Goal: Transaction & Acquisition: Purchase product/service

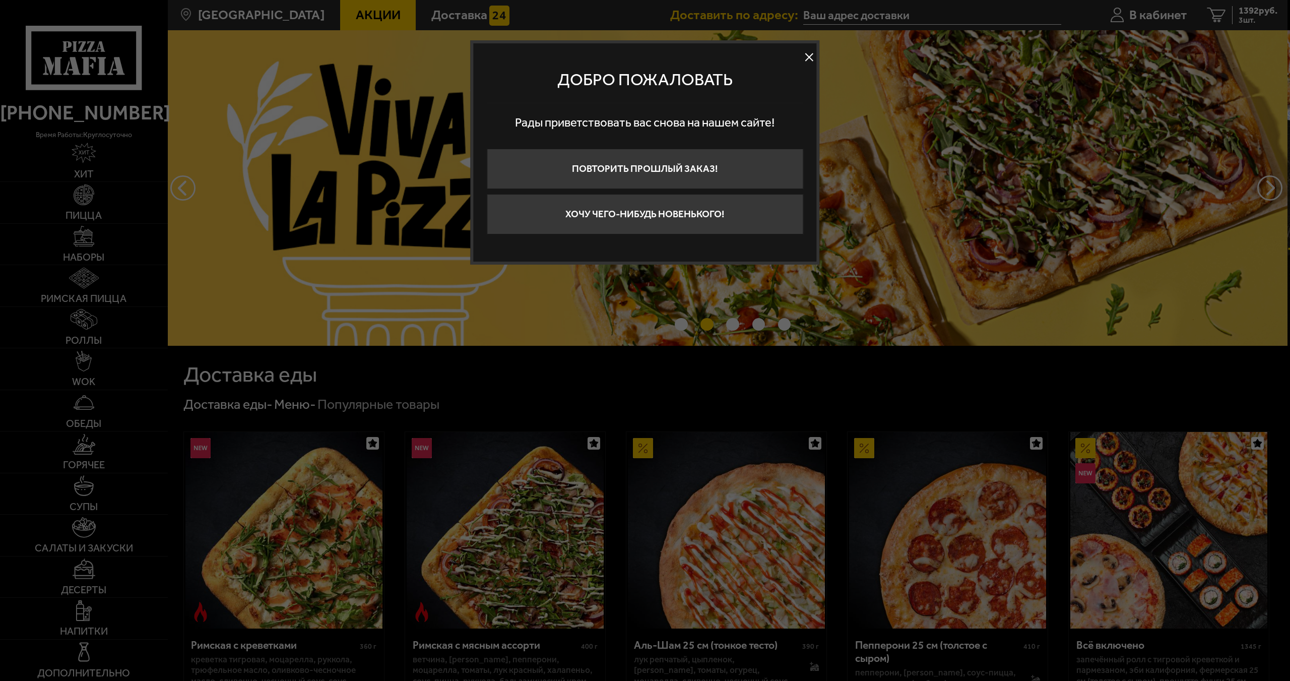
click at [811, 62] on button at bounding box center [809, 57] width 15 height 15
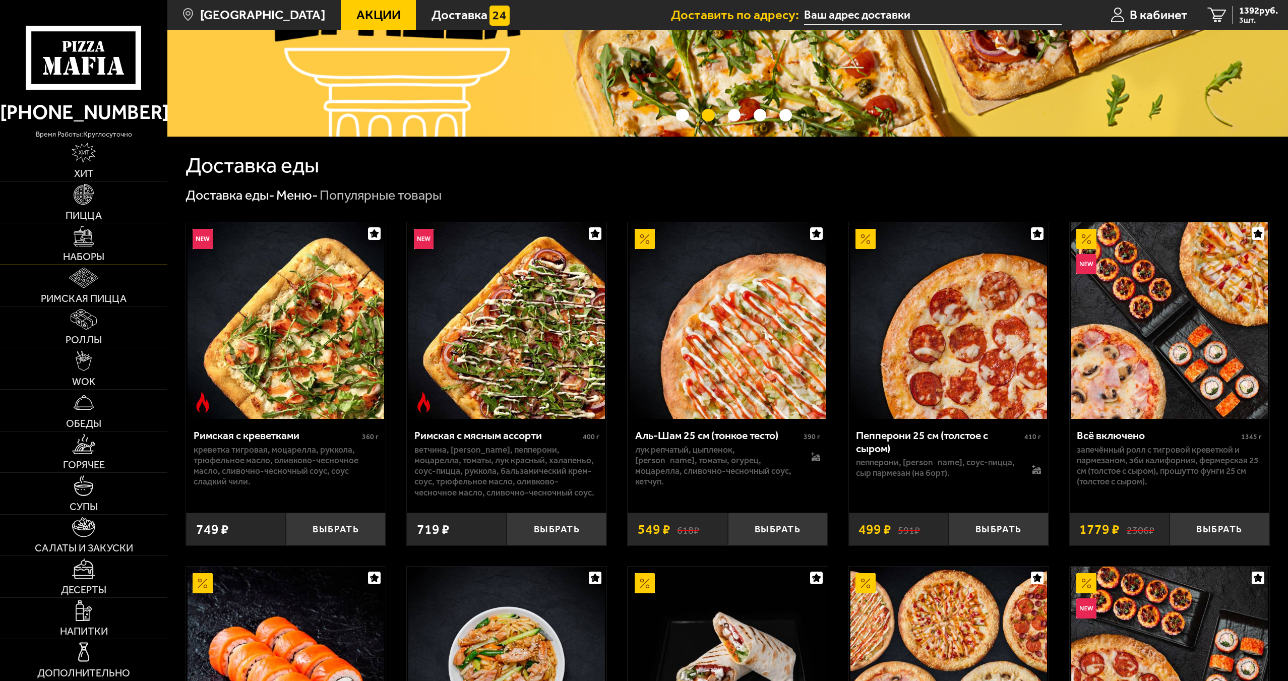
scroll to position [252, 0]
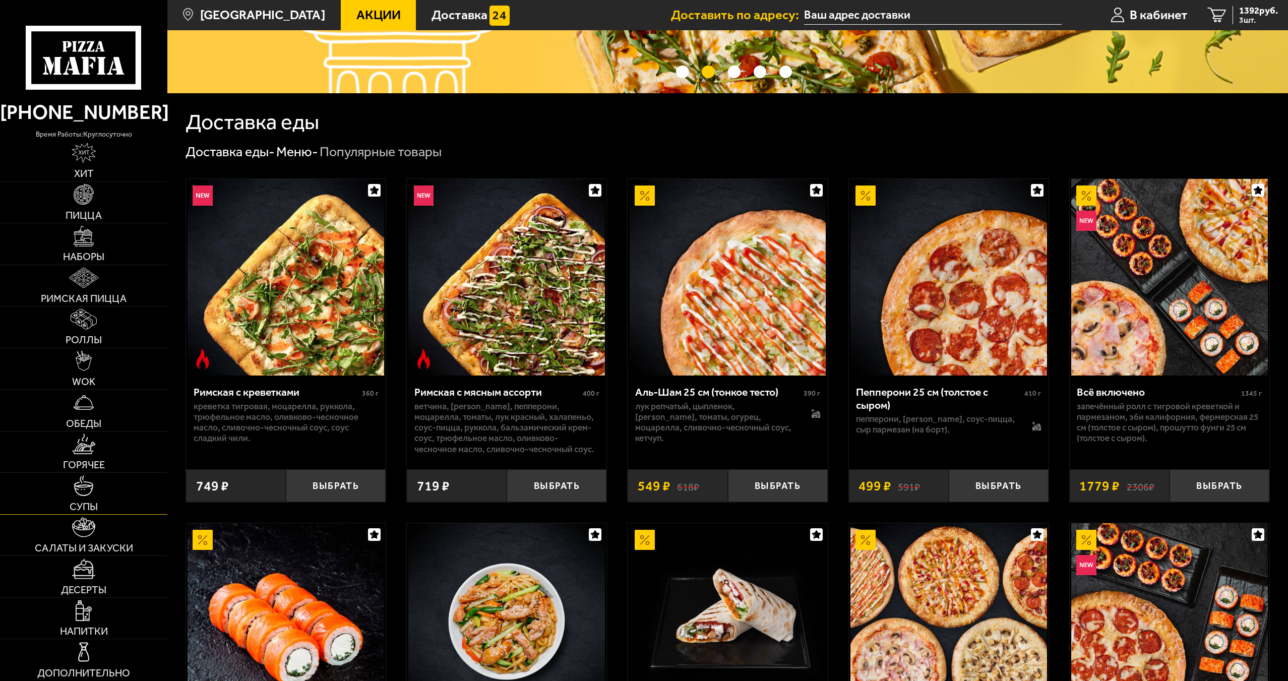
click at [125, 506] on link "Супы" at bounding box center [83, 493] width 167 height 41
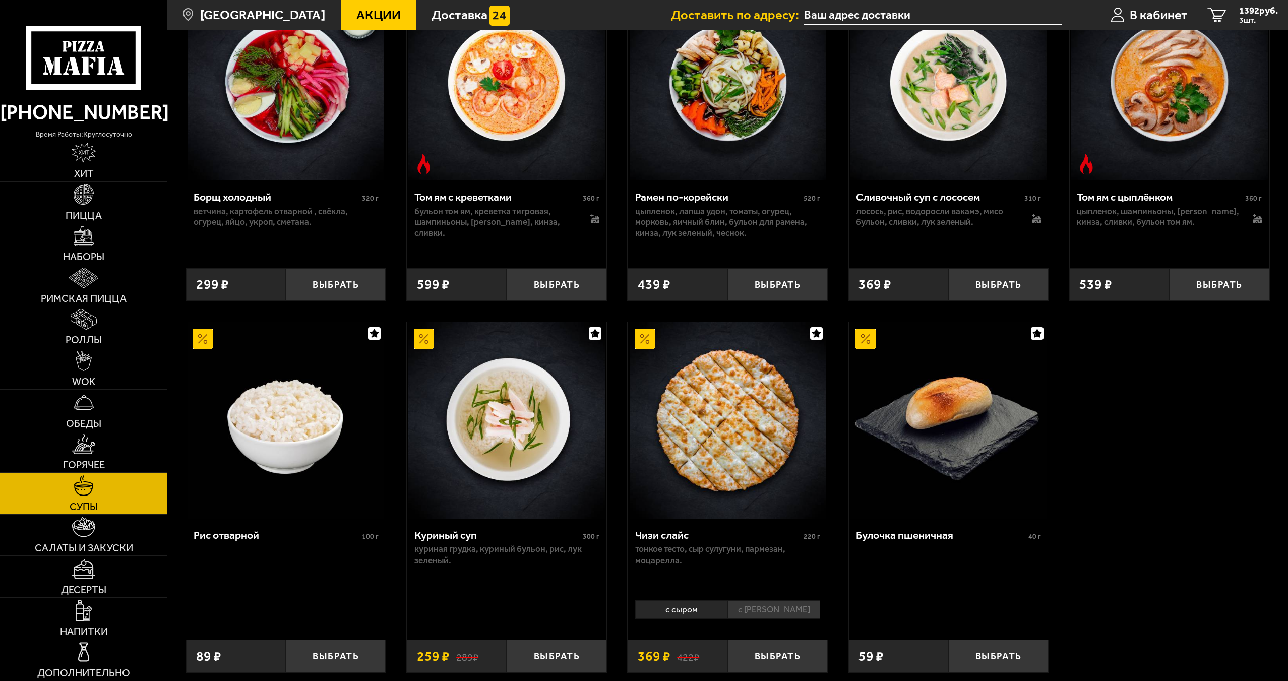
scroll to position [302, 0]
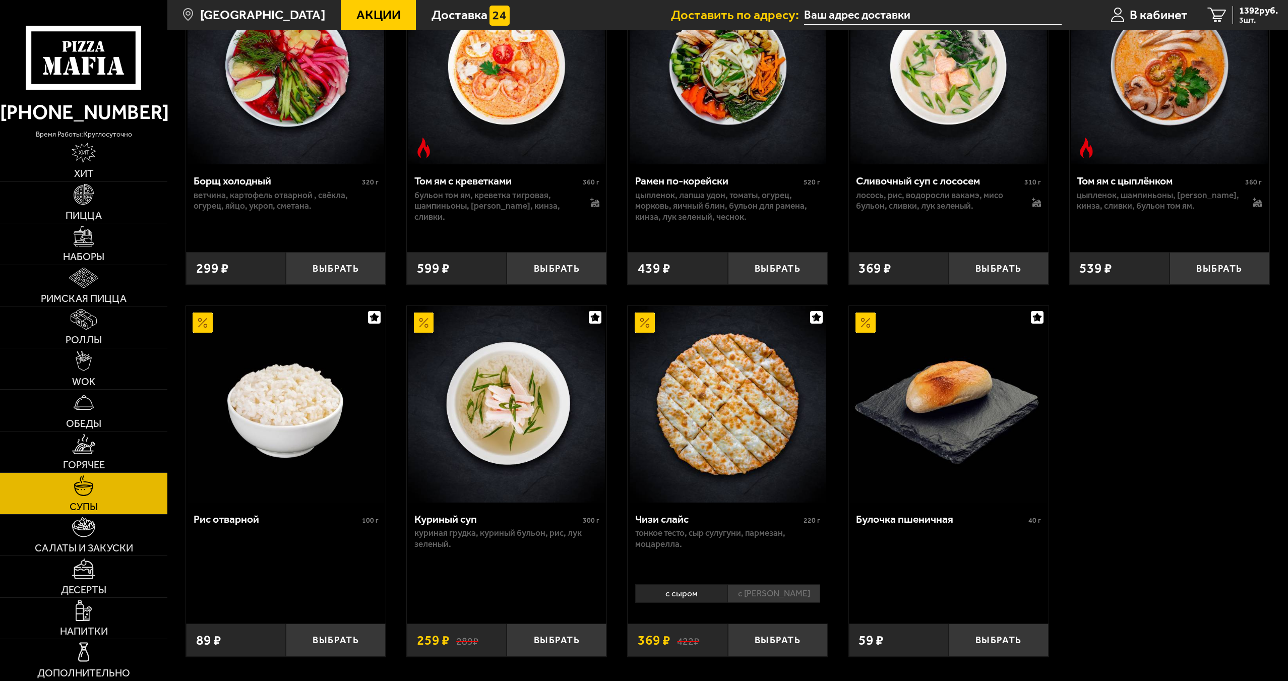
type input "[STREET_ADDRESS]"
click at [97, 579] on link "Десерты" at bounding box center [83, 576] width 167 height 41
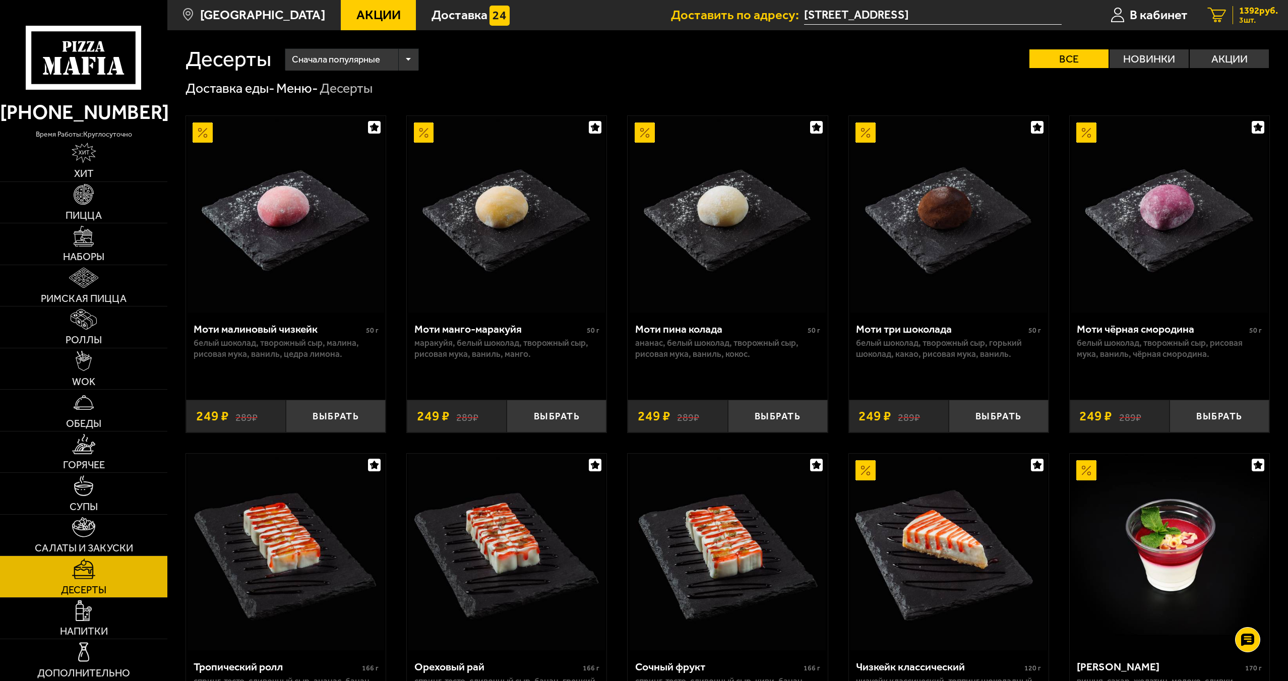
click at [1239, 23] on span "3 шт." at bounding box center [1258, 20] width 39 height 8
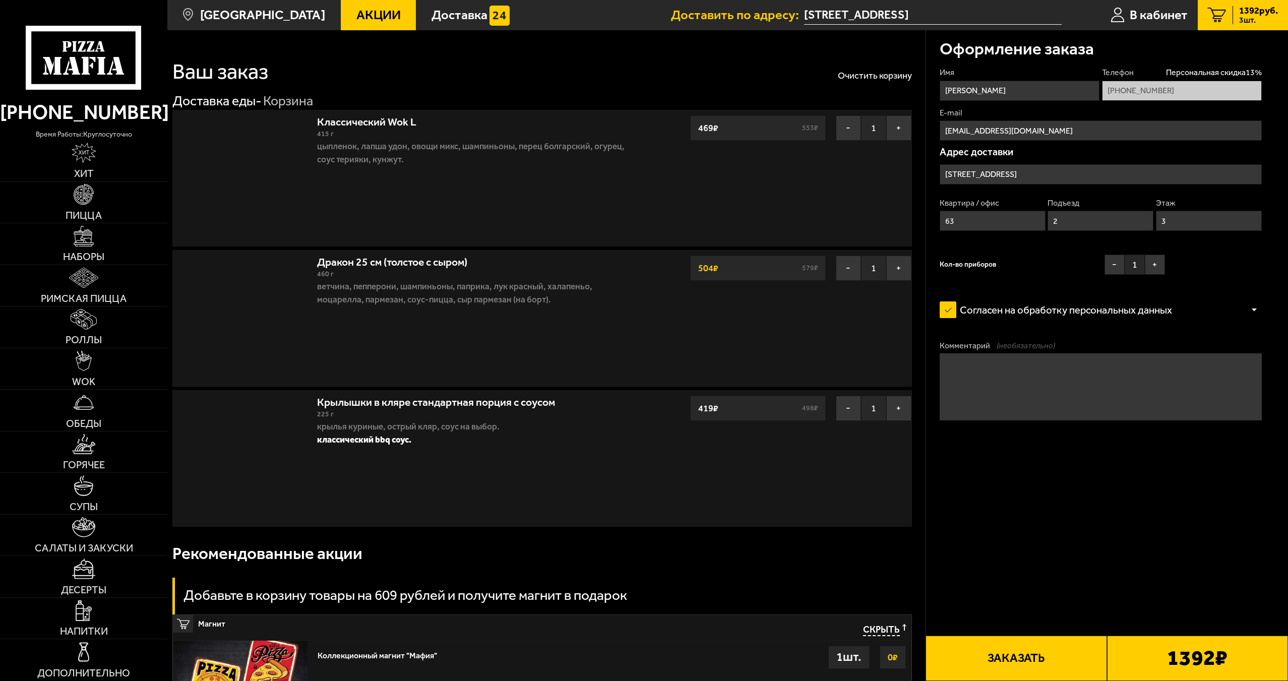
type input "[STREET_ADDRESS]"
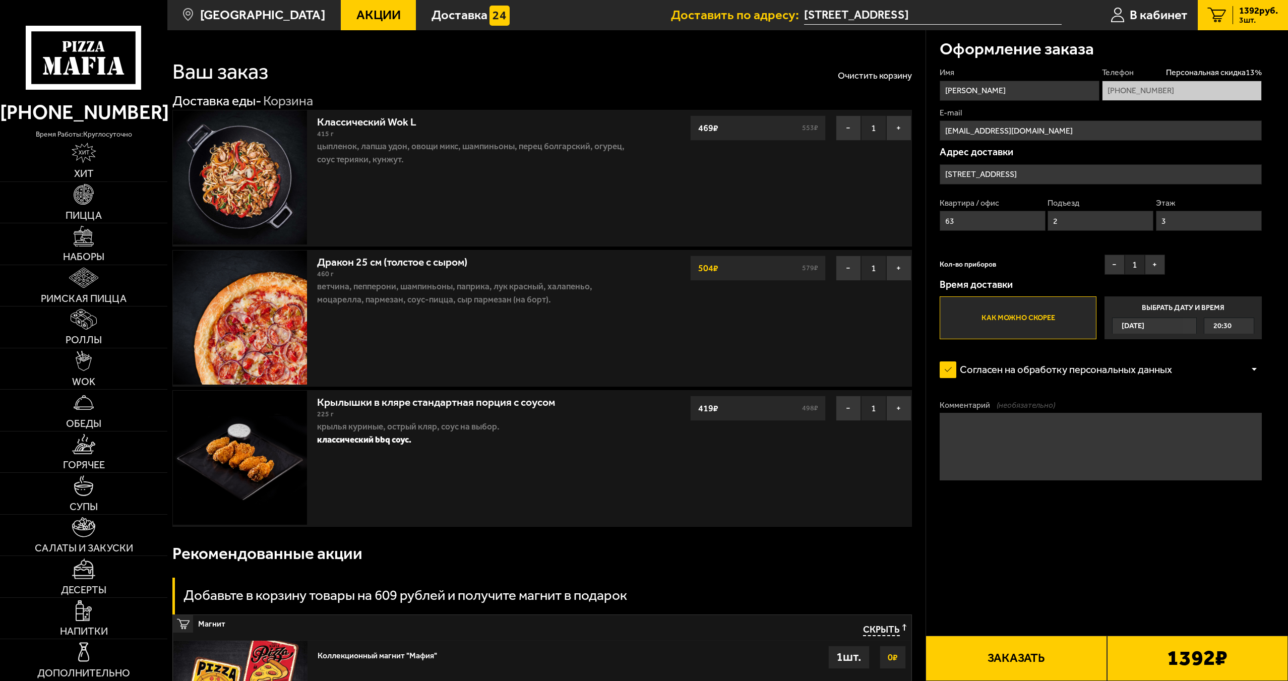
click at [1016, 177] on input "[STREET_ADDRESS]" at bounding box center [1101, 174] width 322 height 20
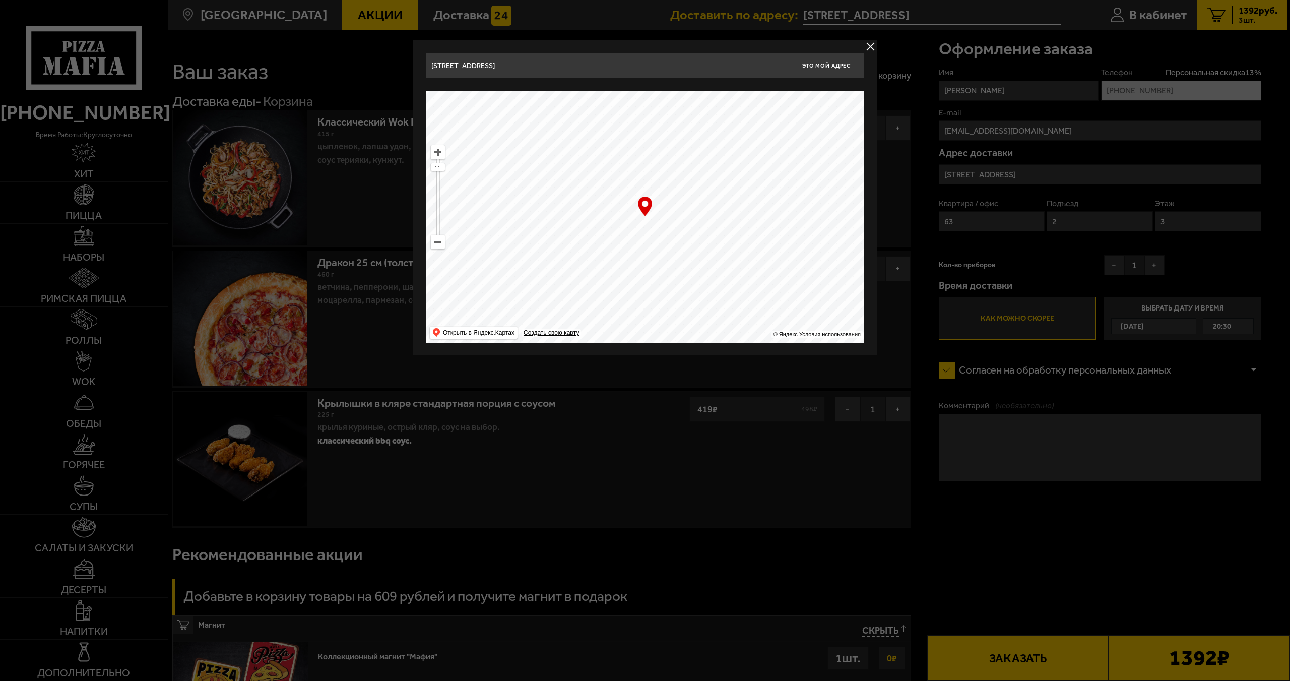
click at [601, 75] on input "[STREET_ADDRESS]" at bounding box center [607, 65] width 363 height 25
click at [601, 74] on input "[STREET_ADDRESS]" at bounding box center [607, 65] width 363 height 25
click at [599, 74] on input "[STREET_ADDRESS]" at bounding box center [607, 65] width 363 height 25
drag, startPoint x: 631, startPoint y: 69, endPoint x: 379, endPoint y: 65, distance: 251.6
click at [372, 66] on main "[GEOGRAPHIC_DATA] Все Акции Доставка Личный кабинет Акции Доставка Доставить по…" at bounding box center [727, 520] width 1121 height 1040
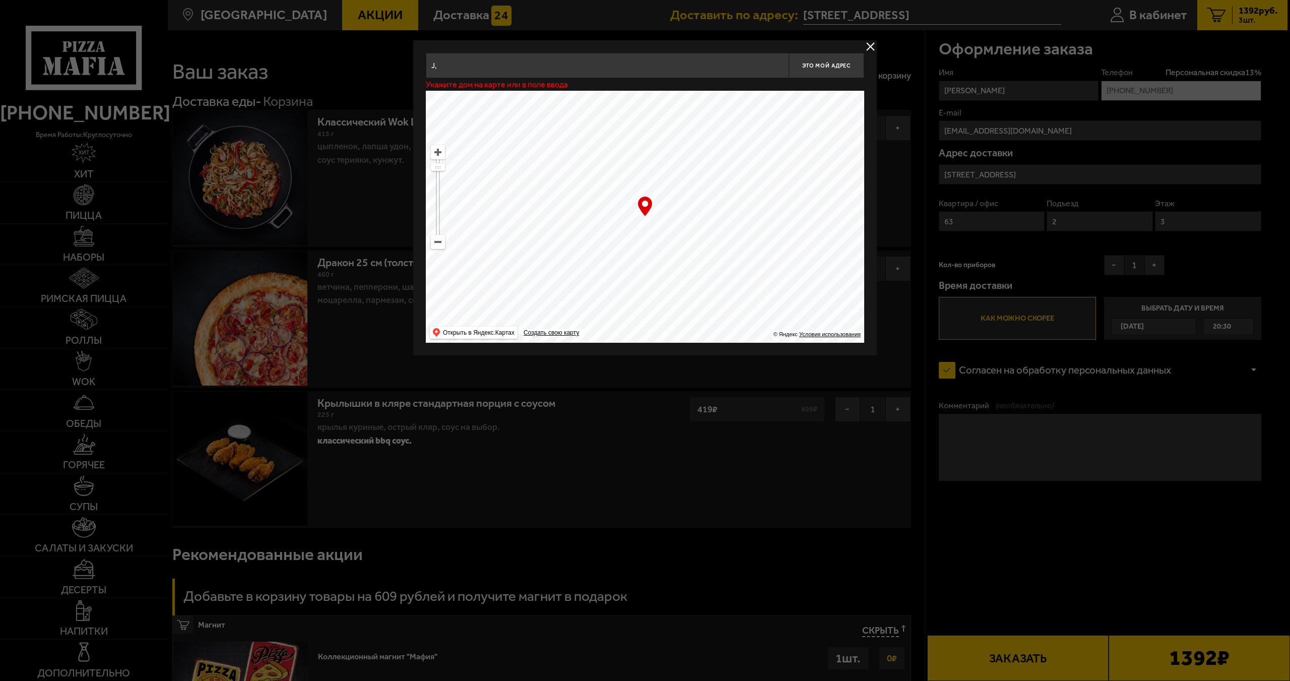
type input "J"
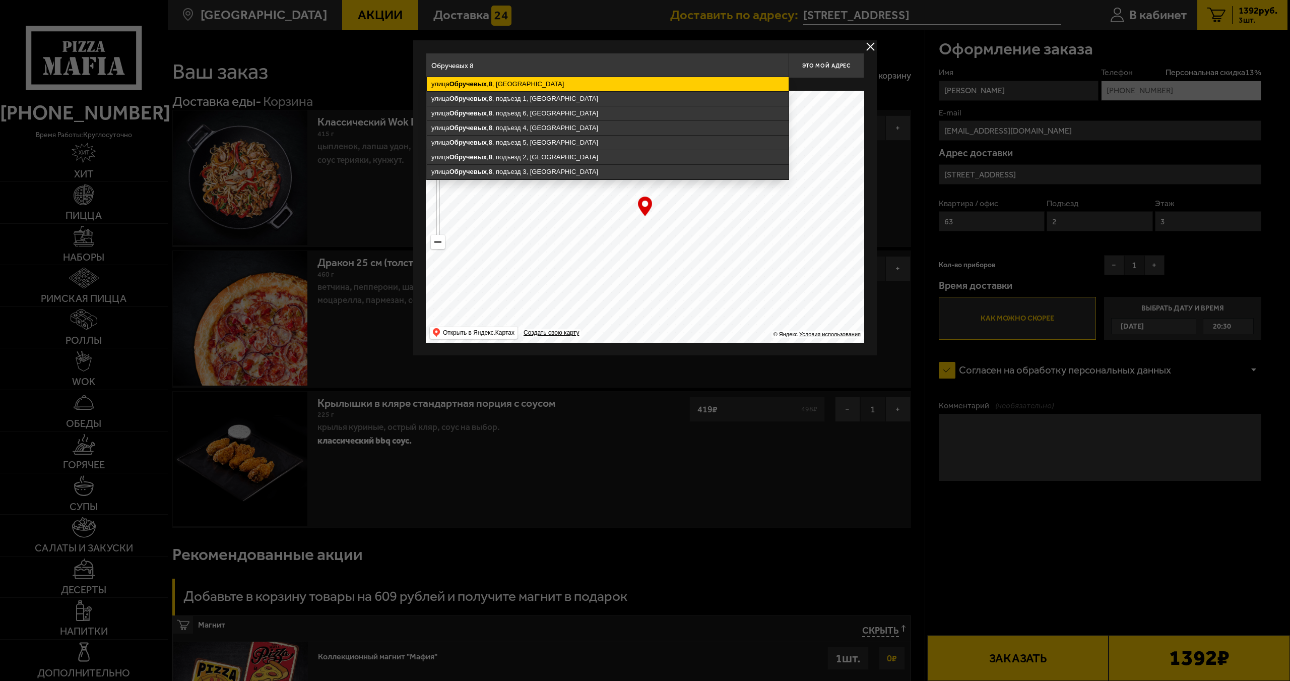
click at [582, 87] on ymaps "[STREET_ADDRESS]" at bounding box center [608, 84] width 362 height 14
type input "[STREET_ADDRESS]"
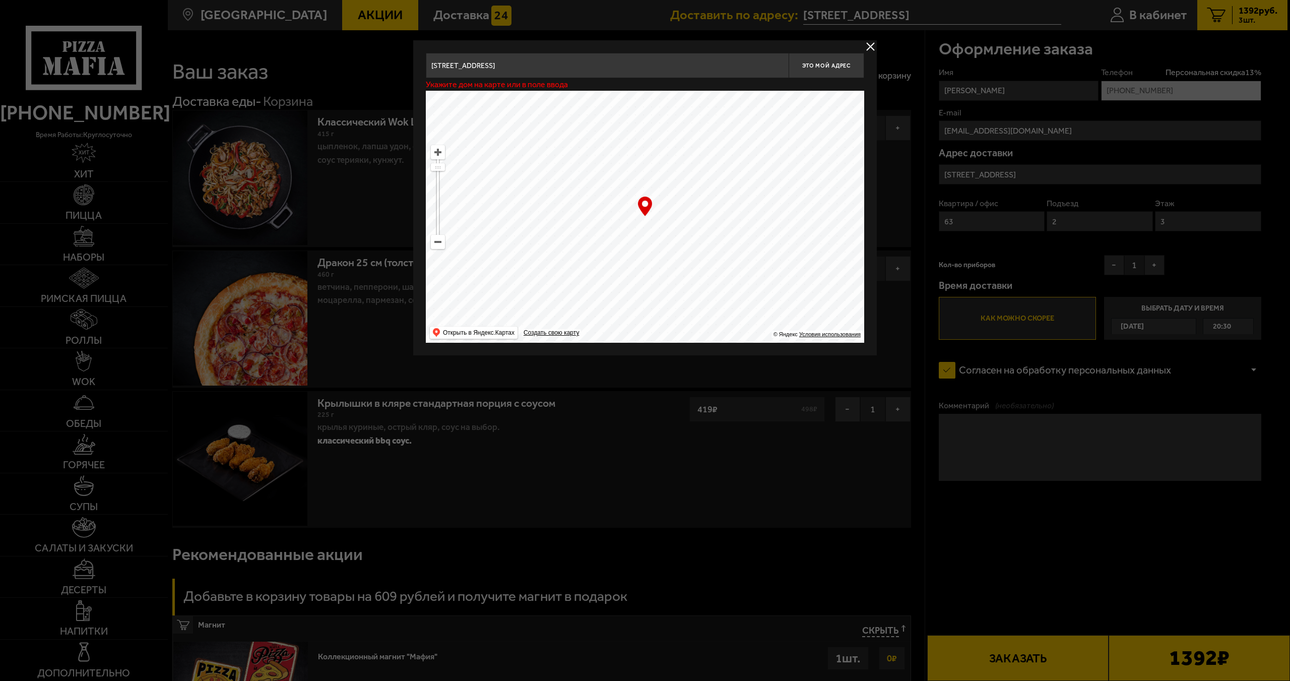
type input "[STREET_ADDRESS]"
drag, startPoint x: 733, startPoint y: 317, endPoint x: 735, endPoint y: 299, distance: 17.8
drag, startPoint x: 616, startPoint y: 307, endPoint x: 827, endPoint y: 77, distance: 312.2
drag, startPoint x: 826, startPoint y: 73, endPoint x: 782, endPoint y: 180, distance: 116.0
drag, startPoint x: 762, startPoint y: 193, endPoint x: 776, endPoint y: 181, distance: 18.3
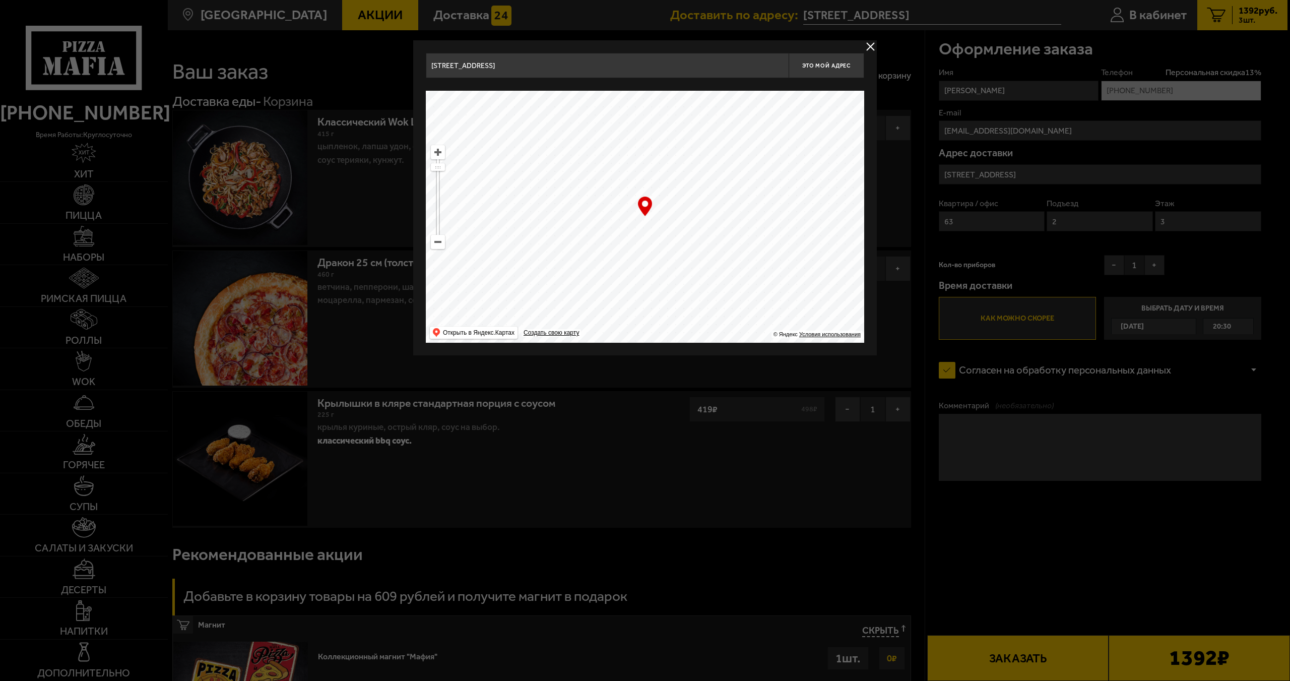
drag, startPoint x: 789, startPoint y: 189, endPoint x: 784, endPoint y: 209, distance: 20.3
click at [825, 64] on span "Это мой адрес" at bounding box center [826, 66] width 48 height 7
type input "[STREET_ADDRESS]"
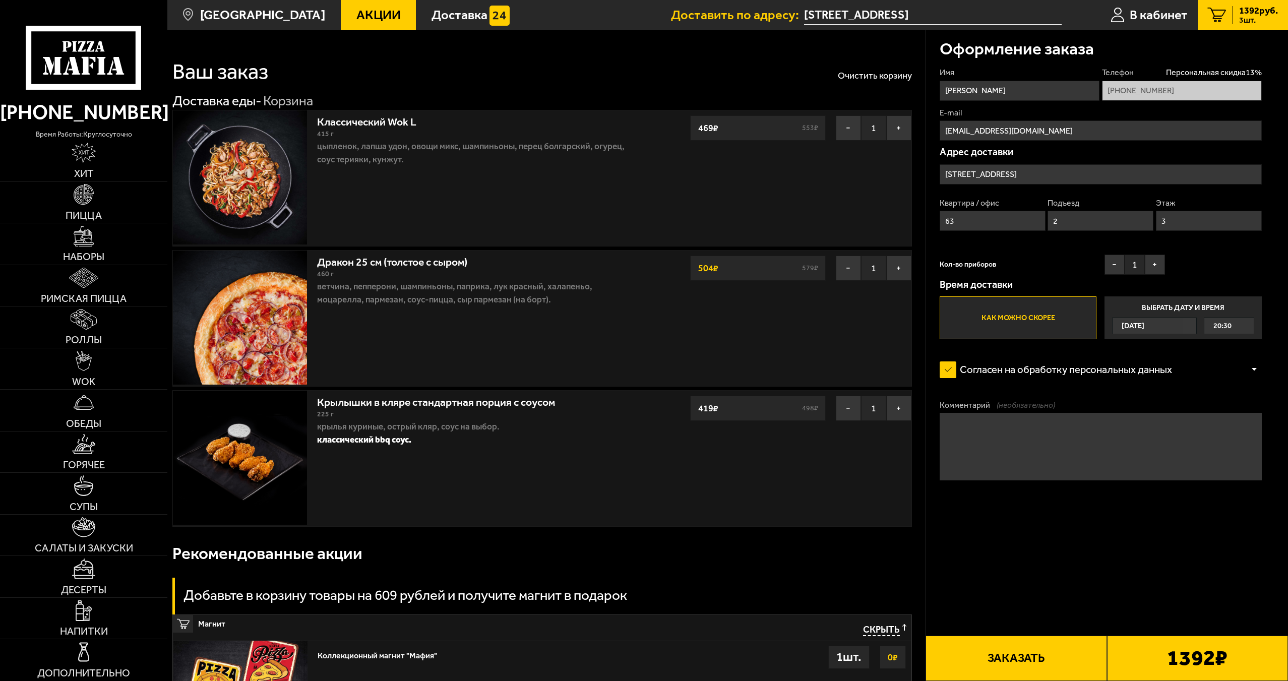
drag, startPoint x: 821, startPoint y: 189, endPoint x: 775, endPoint y: 374, distance: 191.1
click at [1029, 178] on input "[STREET_ADDRESS]" at bounding box center [1101, 174] width 322 height 20
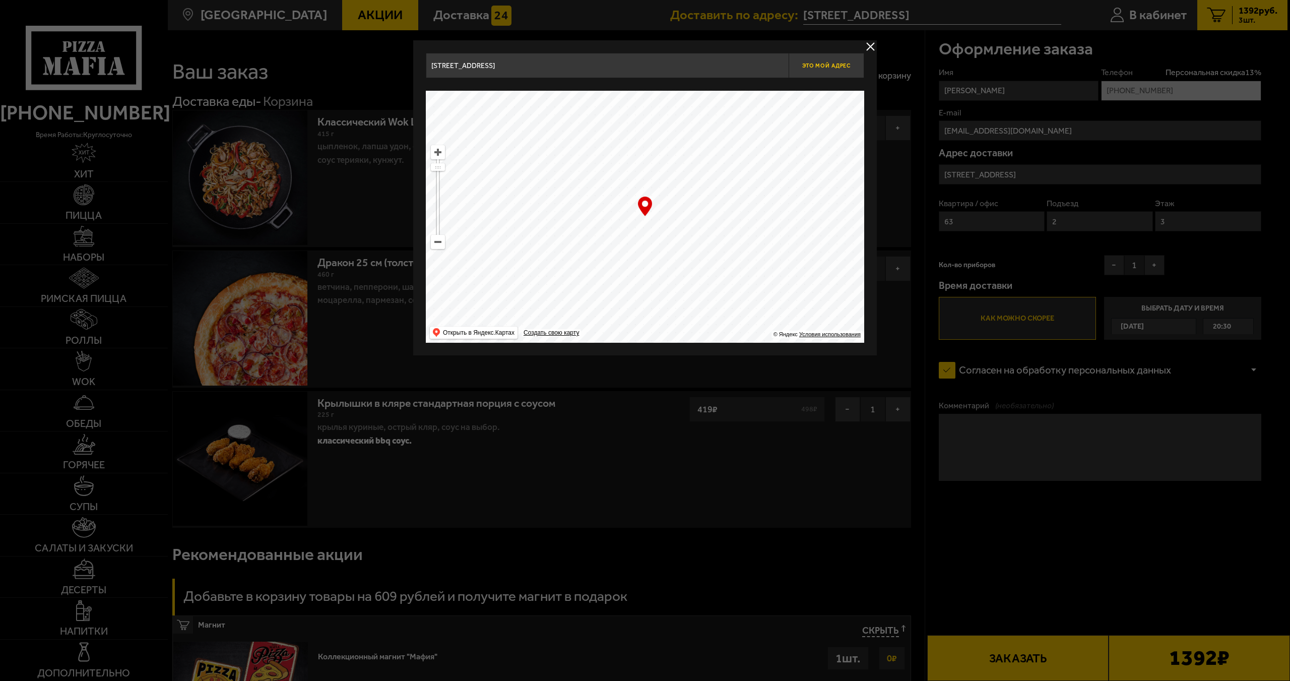
drag, startPoint x: 835, startPoint y: 70, endPoint x: 839, endPoint y: 73, distance: 5.5
click at [835, 71] on button "Это мой адрес" at bounding box center [827, 65] width 76 height 25
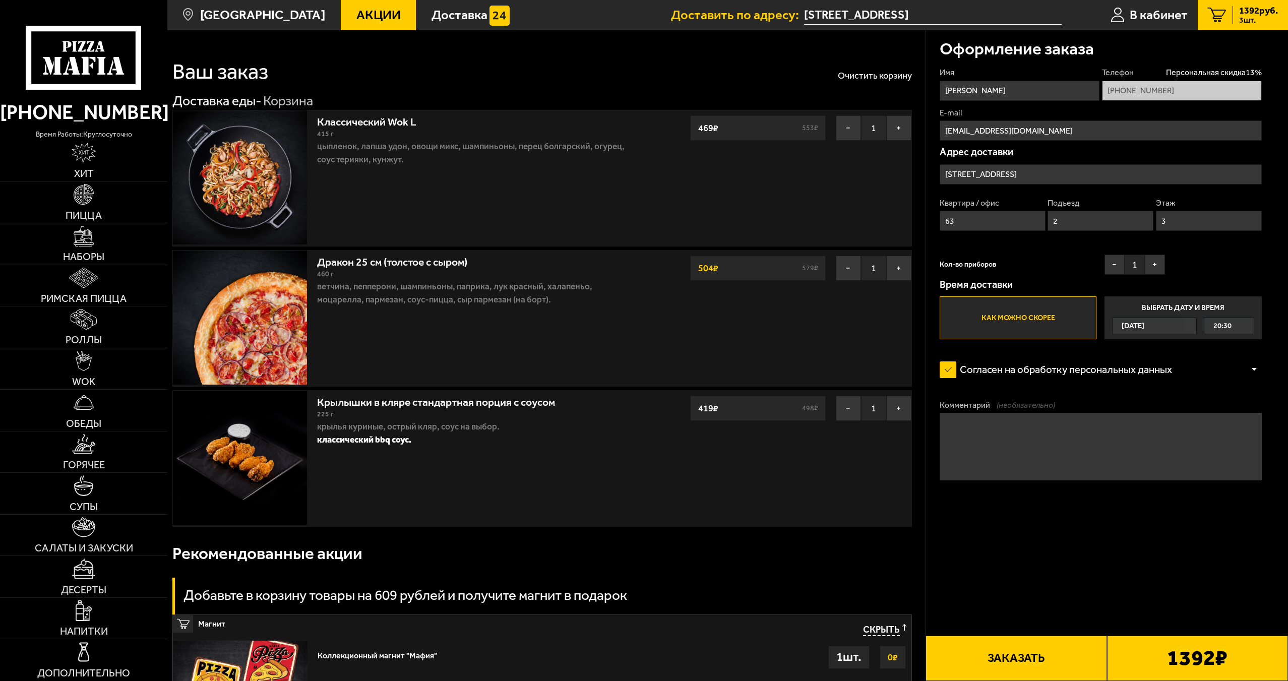
drag, startPoint x: 936, startPoint y: 137, endPoint x: 985, endPoint y: 161, distance: 55.5
click at [980, 92] on input "[PERSON_NAME]" at bounding box center [1020, 91] width 160 height 20
click at [1034, 275] on div "Кол-во приборов − 1 +" at bounding box center [1052, 267] width 225 height 25
drag, startPoint x: 593, startPoint y: 199, endPoint x: 504, endPoint y: 539, distance: 352.1
drag, startPoint x: 481, startPoint y: 429, endPoint x: 350, endPoint y: 437, distance: 131.3
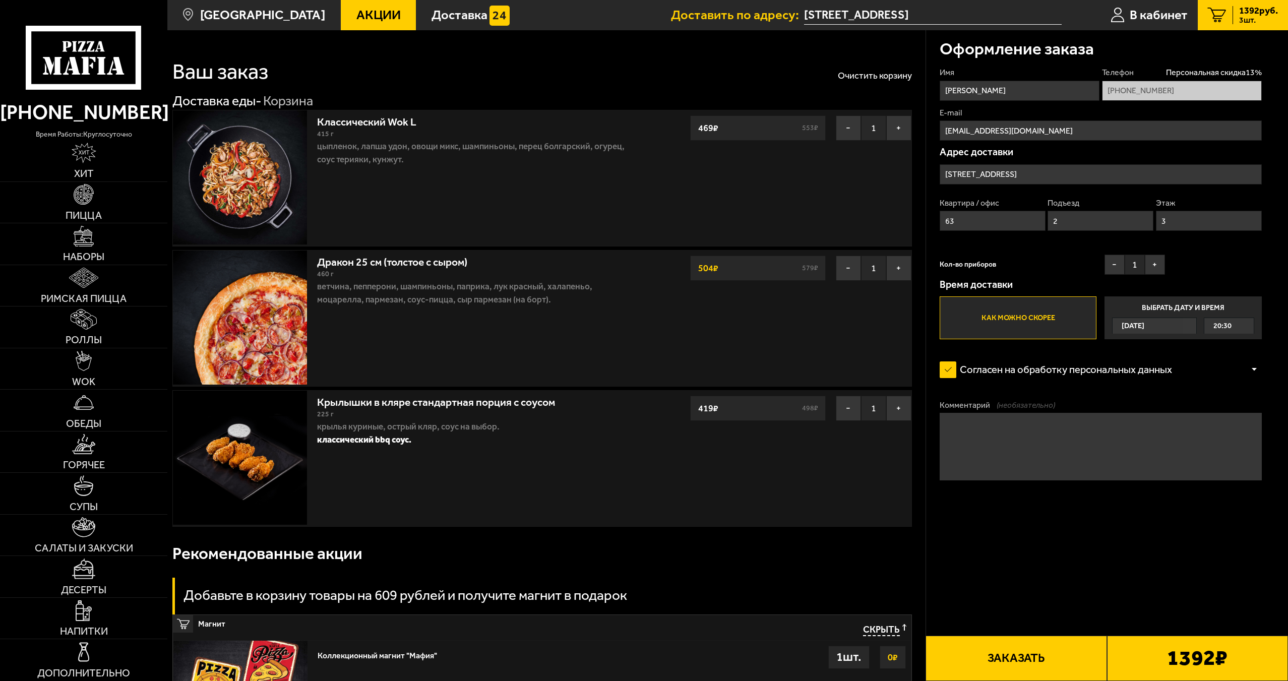
drag, startPoint x: 42, startPoint y: 398, endPoint x: 396, endPoint y: 571, distance: 394.3
click at [396, 571] on div "Рекомендованные акции" at bounding box center [541, 553] width 739 height 37
click at [88, 452] on img at bounding box center [83, 444] width 23 height 21
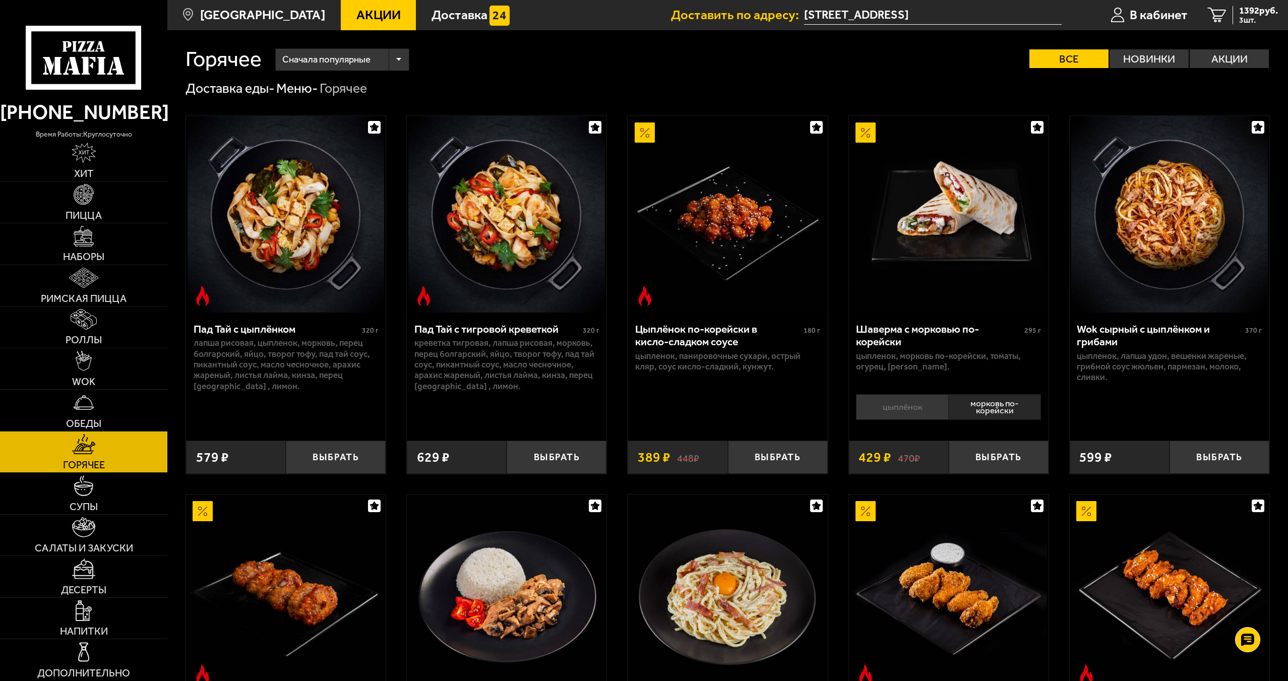
drag, startPoint x: 483, startPoint y: 374, endPoint x: 742, endPoint y: 439, distance: 267.1
click at [742, 439] on div "Цыплёнок по-корейски в кисло-сладком соусе 180 г цыпленок, панировочные сухари,…" at bounding box center [728, 393] width 200 height 161
drag, startPoint x: 690, startPoint y: 411, endPoint x: 701, endPoint y: 398, distance: 17.2
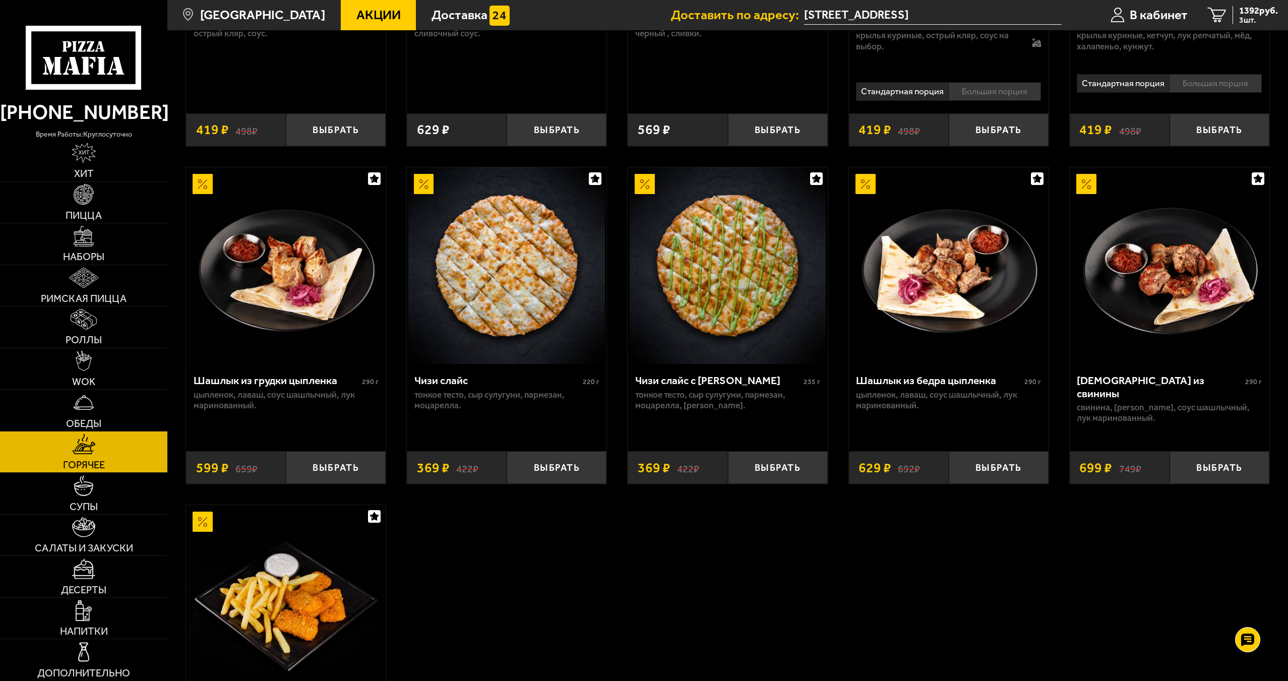
scroll to position [706, 0]
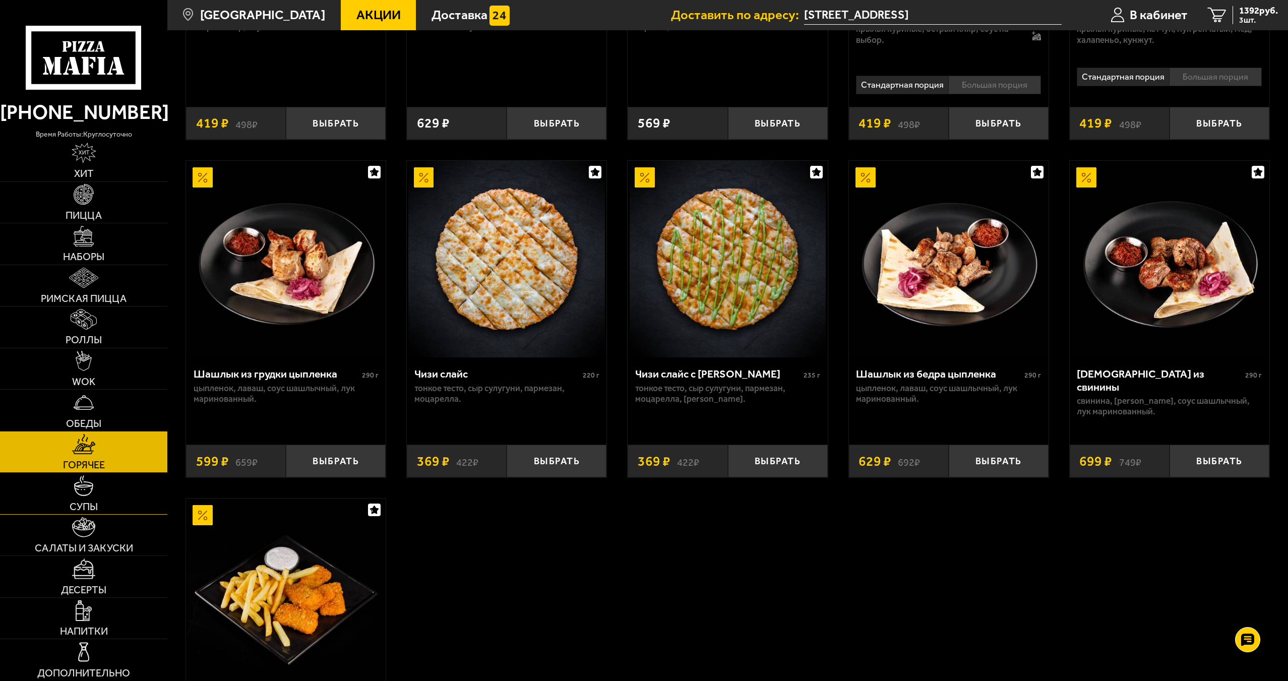
click at [109, 505] on link "Супы" at bounding box center [83, 493] width 167 height 41
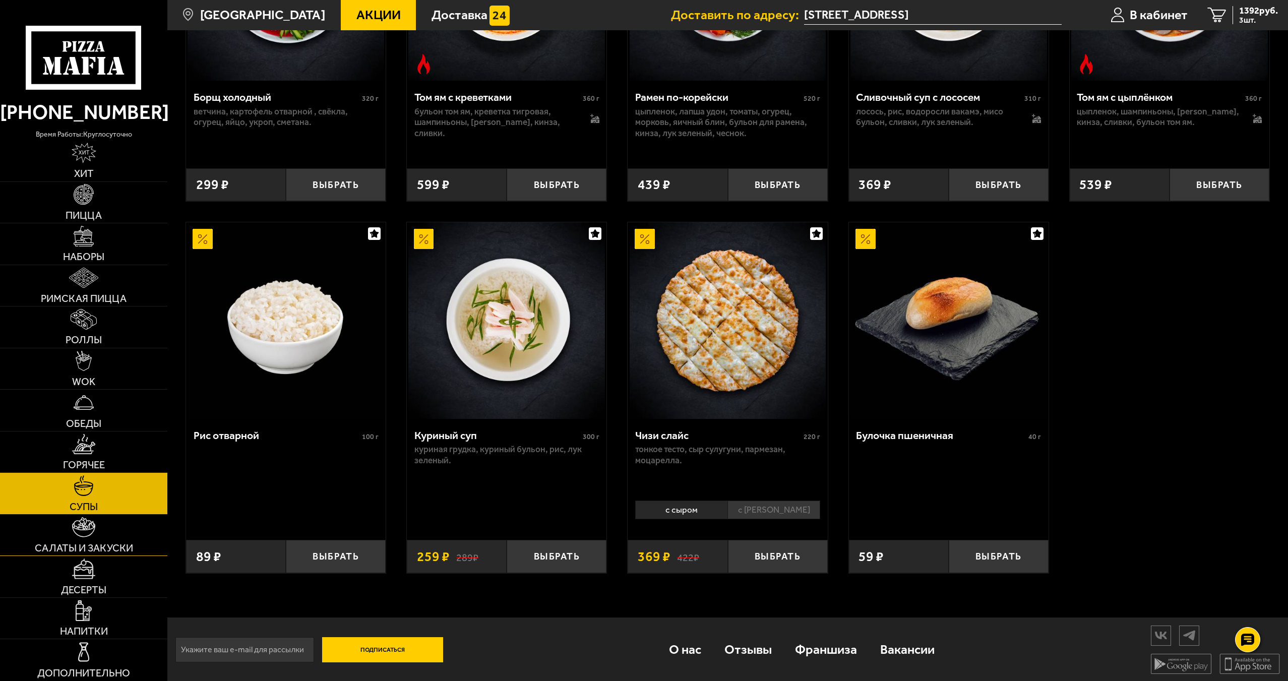
scroll to position [389, 0]
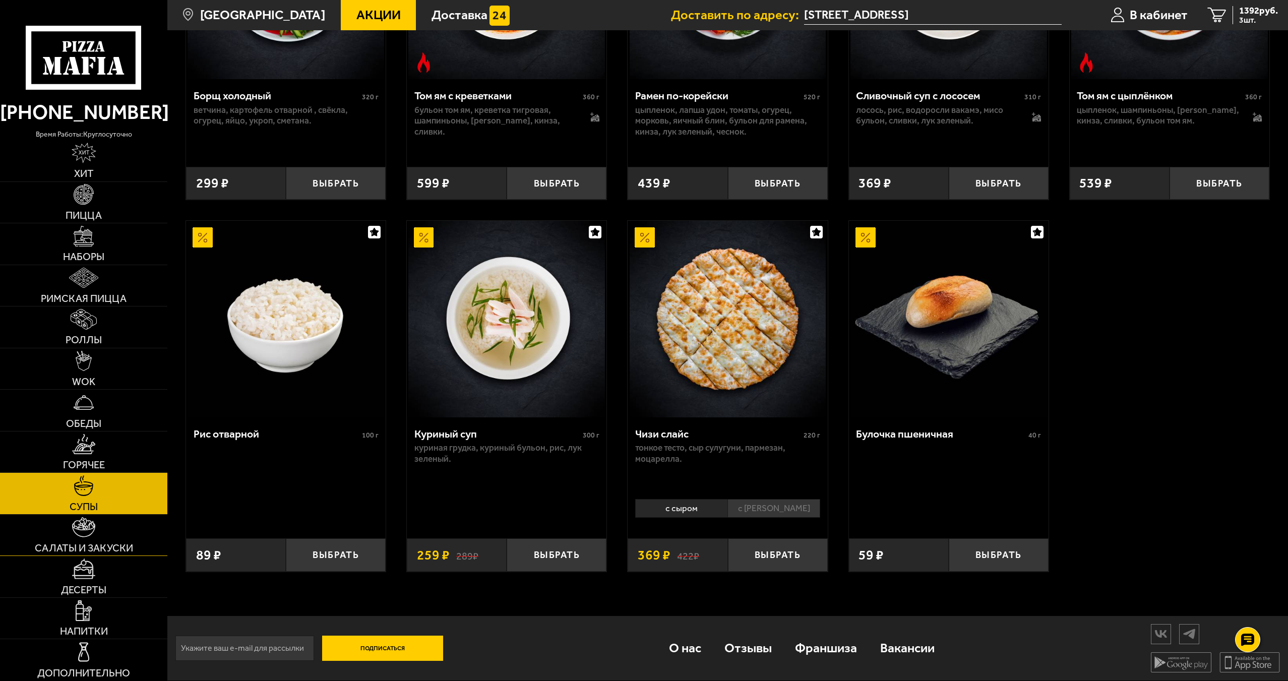
click at [142, 553] on link "Салаты и закуски" at bounding box center [83, 535] width 167 height 41
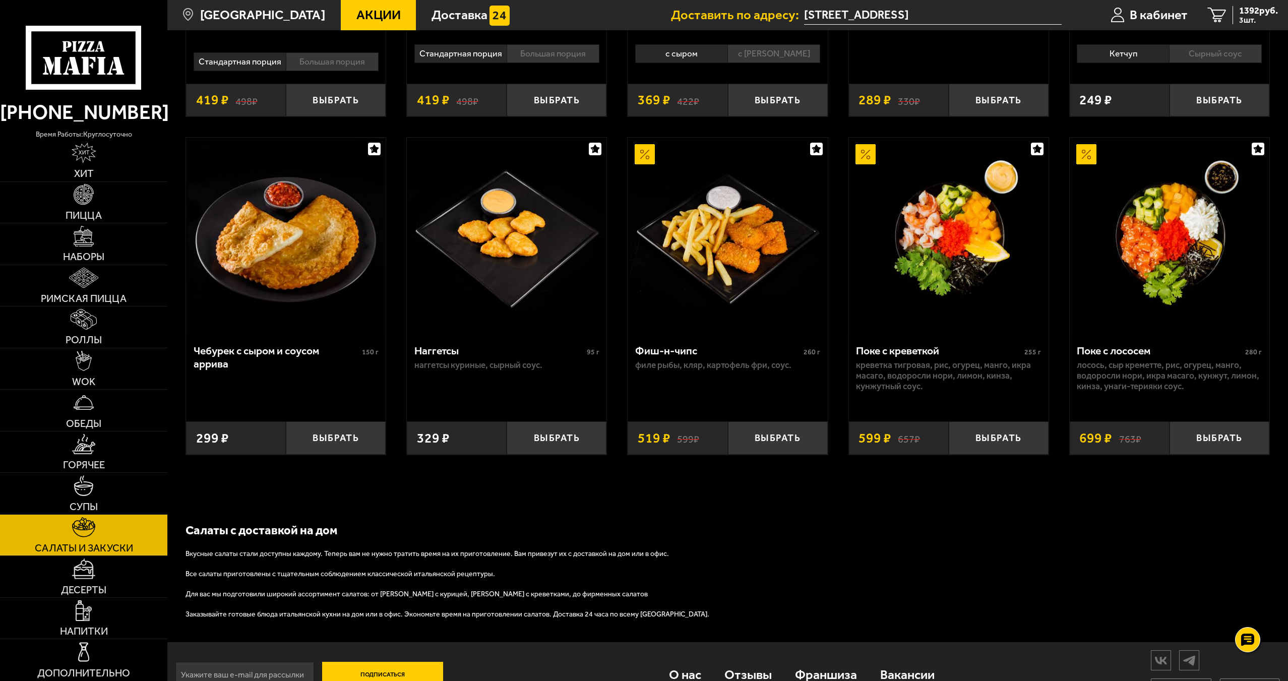
scroll to position [751, 0]
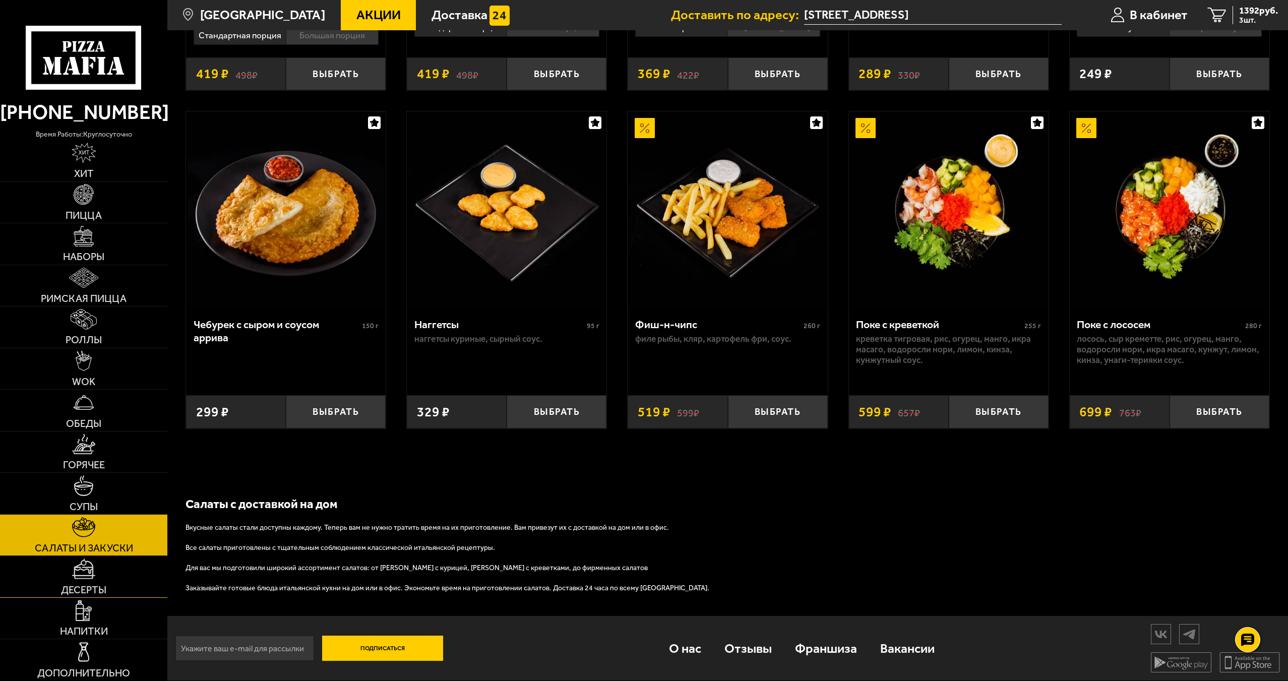
click at [120, 561] on link "Десерты" at bounding box center [83, 576] width 167 height 41
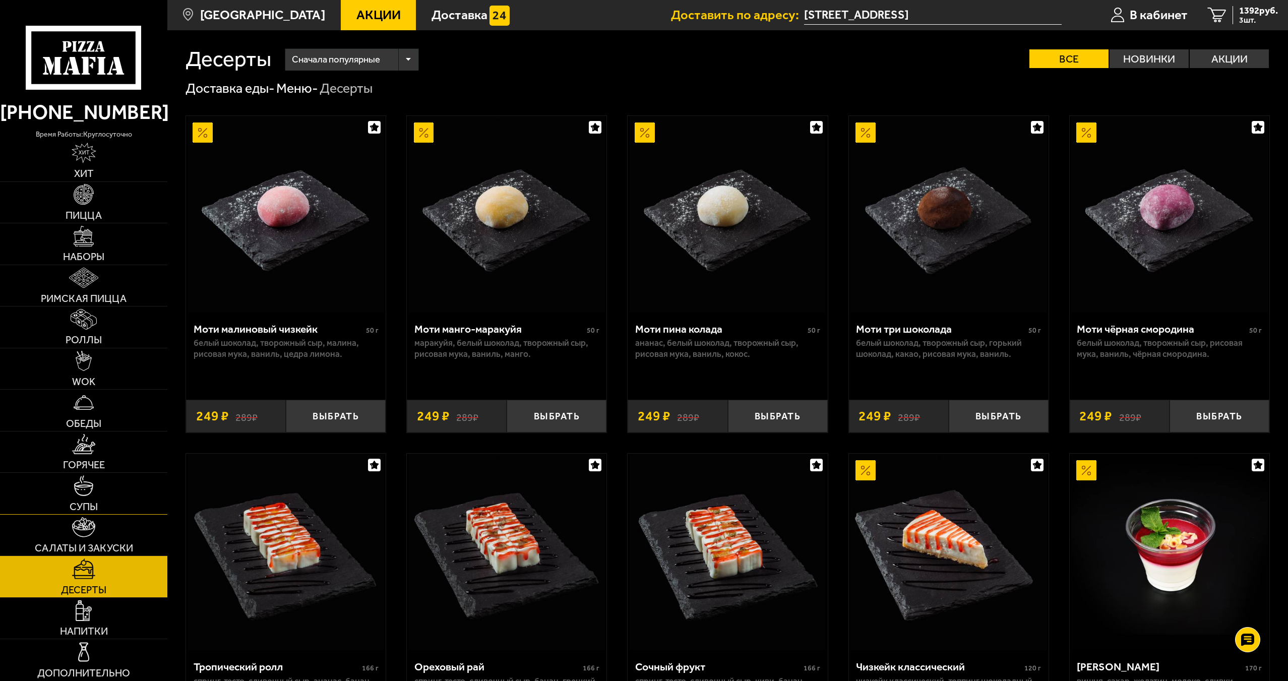
click at [109, 487] on link "Супы" at bounding box center [83, 493] width 167 height 41
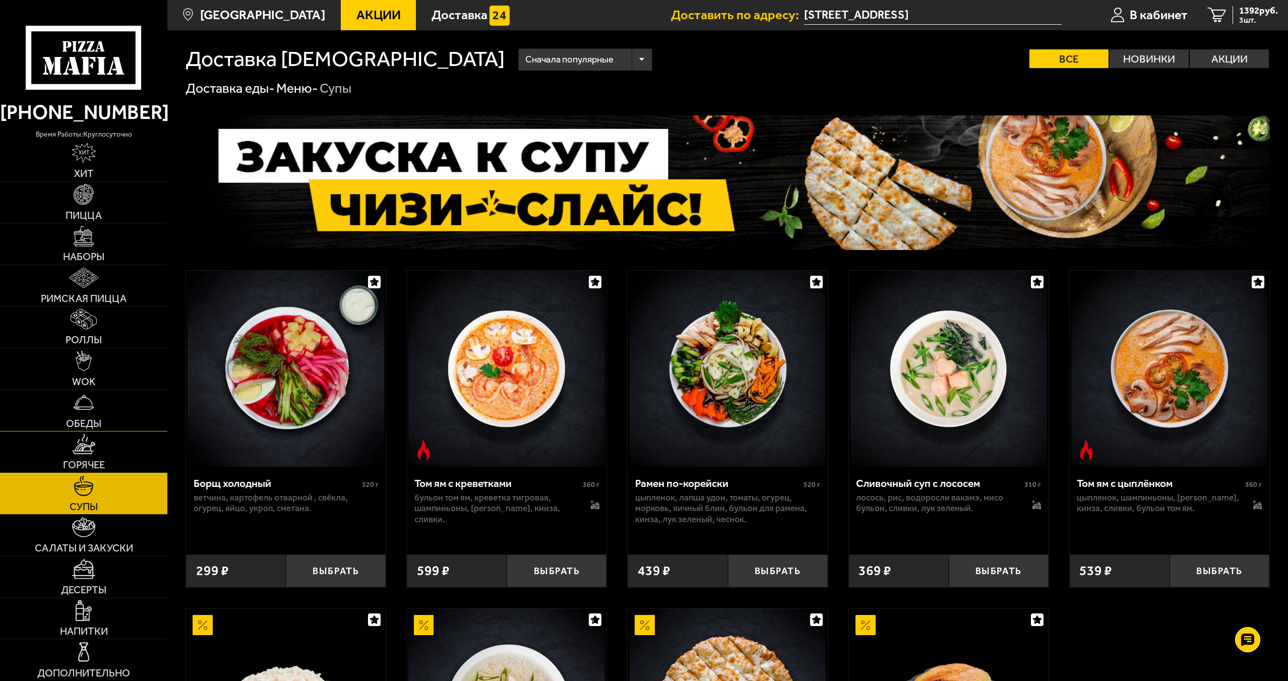
click at [115, 411] on link "Обеды" at bounding box center [83, 410] width 167 height 41
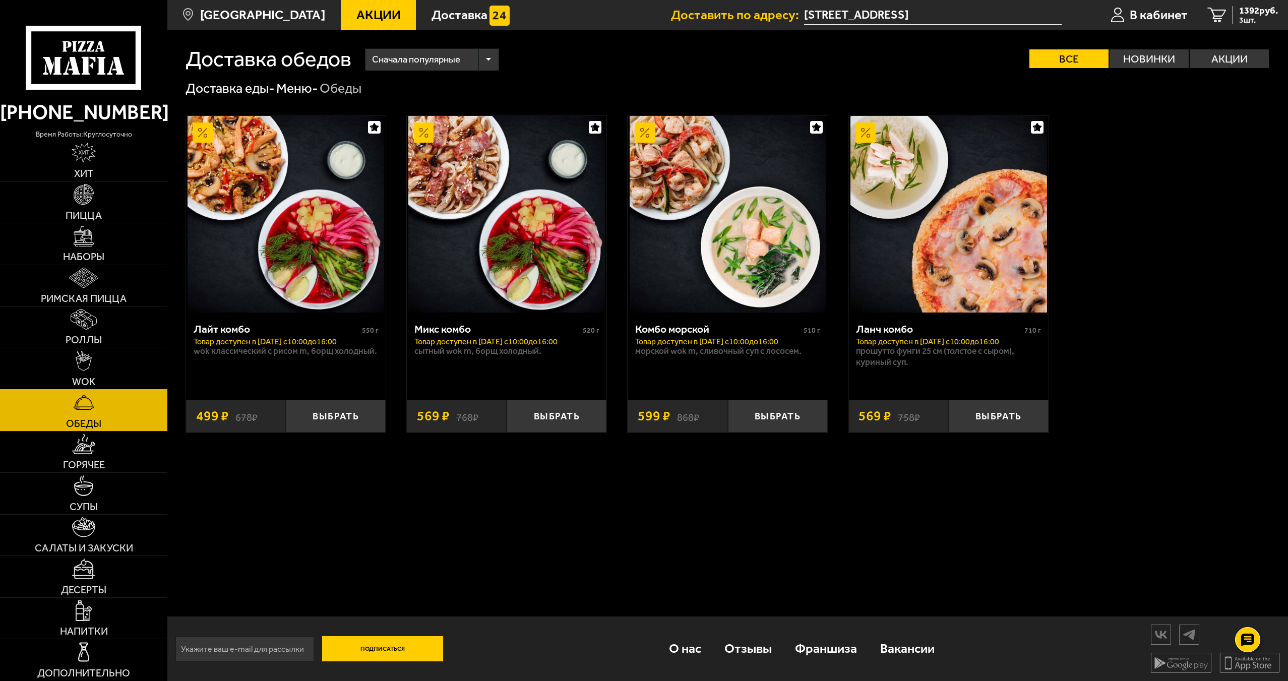
click at [123, 362] on link "WOK" at bounding box center [83, 368] width 167 height 41
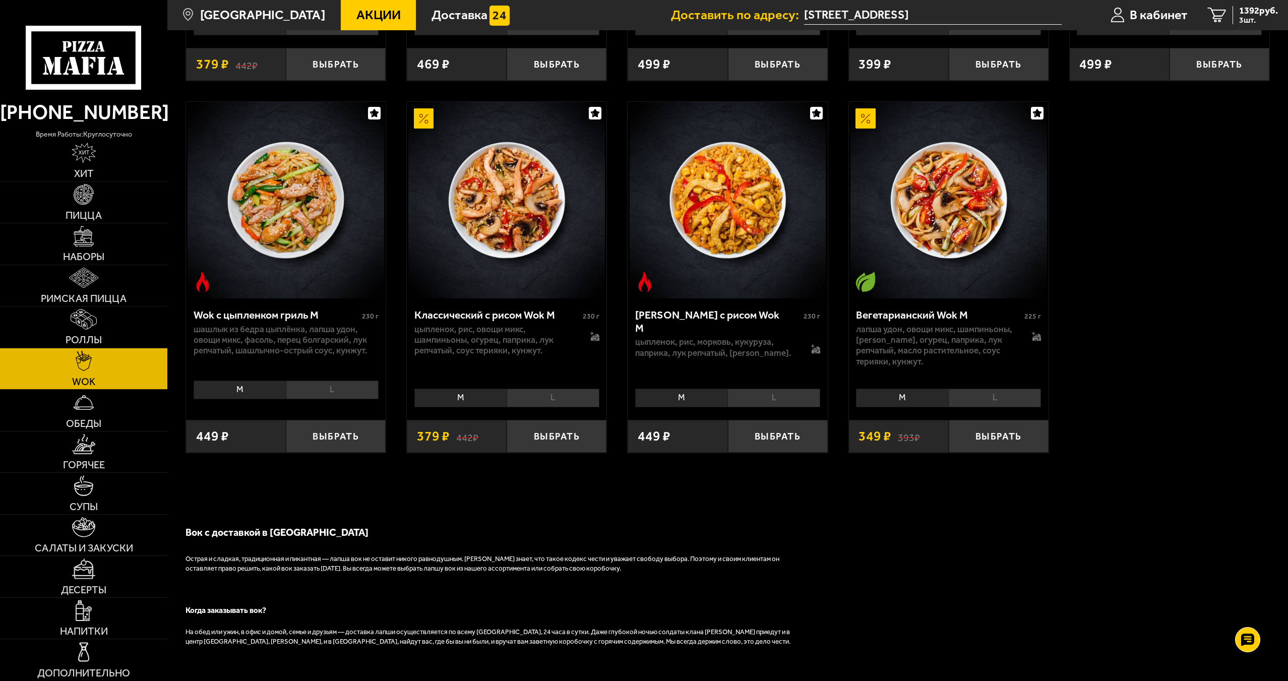
scroll to position [900, 0]
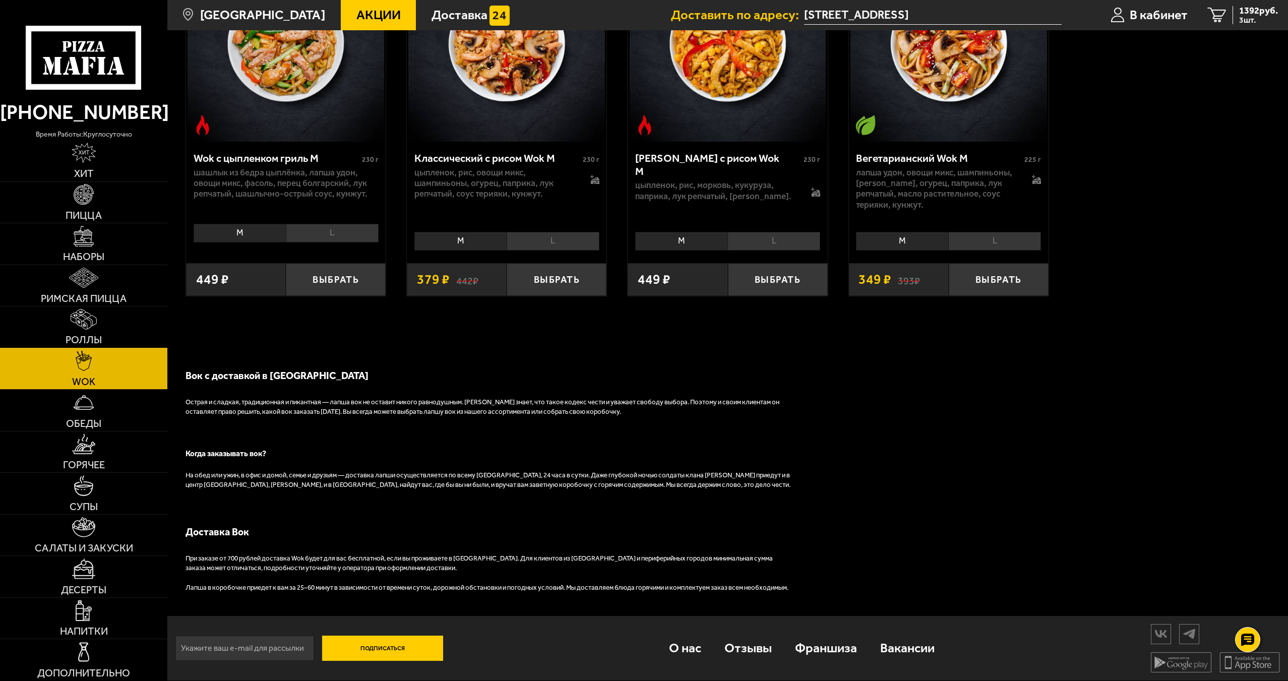
click at [72, 311] on img at bounding box center [84, 319] width 27 height 21
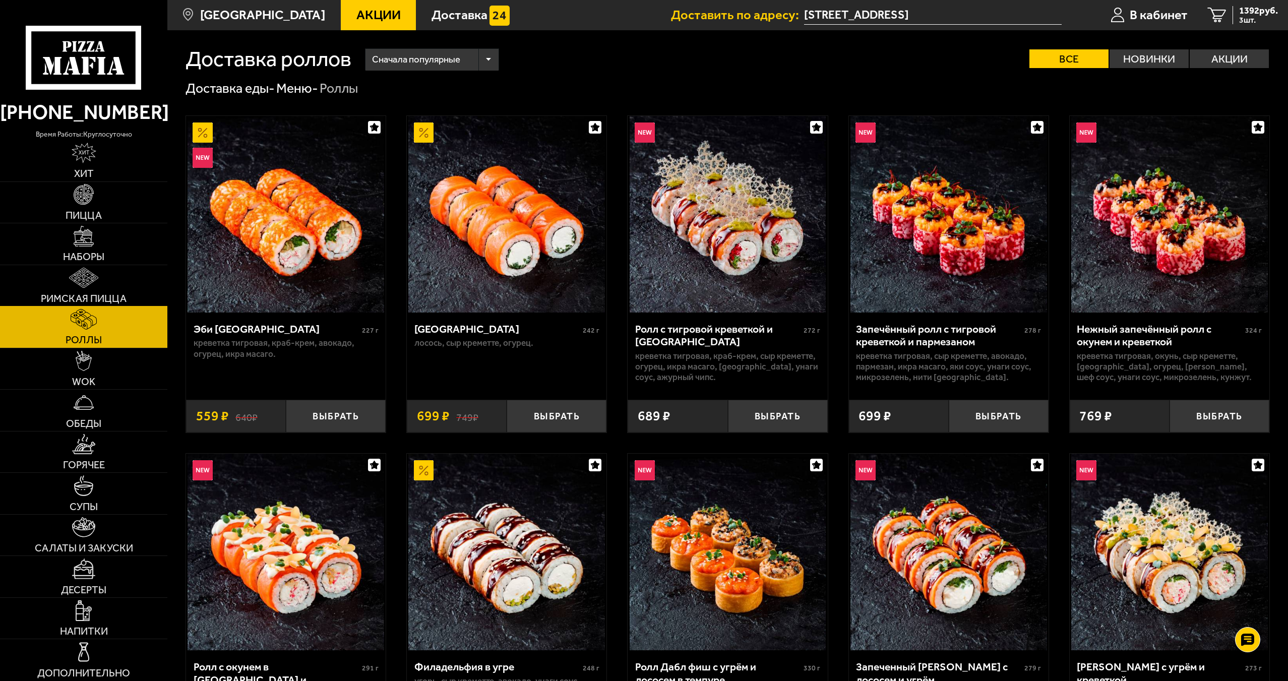
click at [106, 293] on span "Римская пицца" at bounding box center [84, 298] width 86 height 10
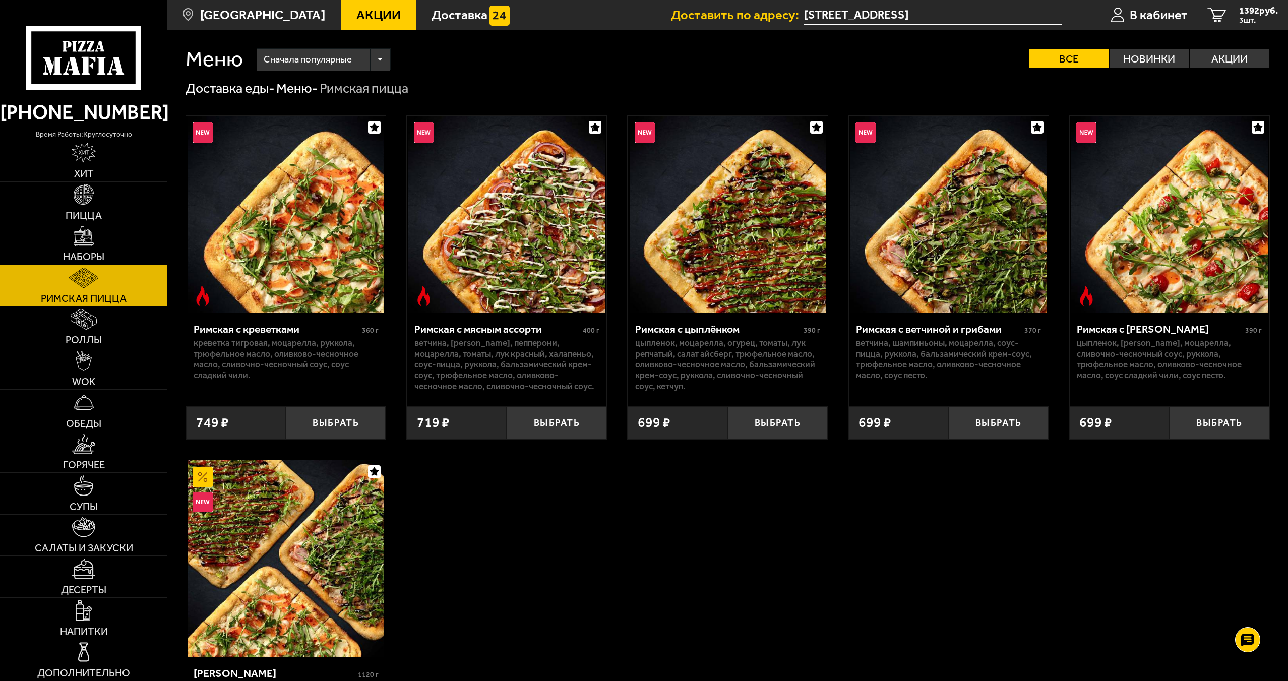
click at [102, 229] on link "Наборы" at bounding box center [83, 243] width 167 height 41
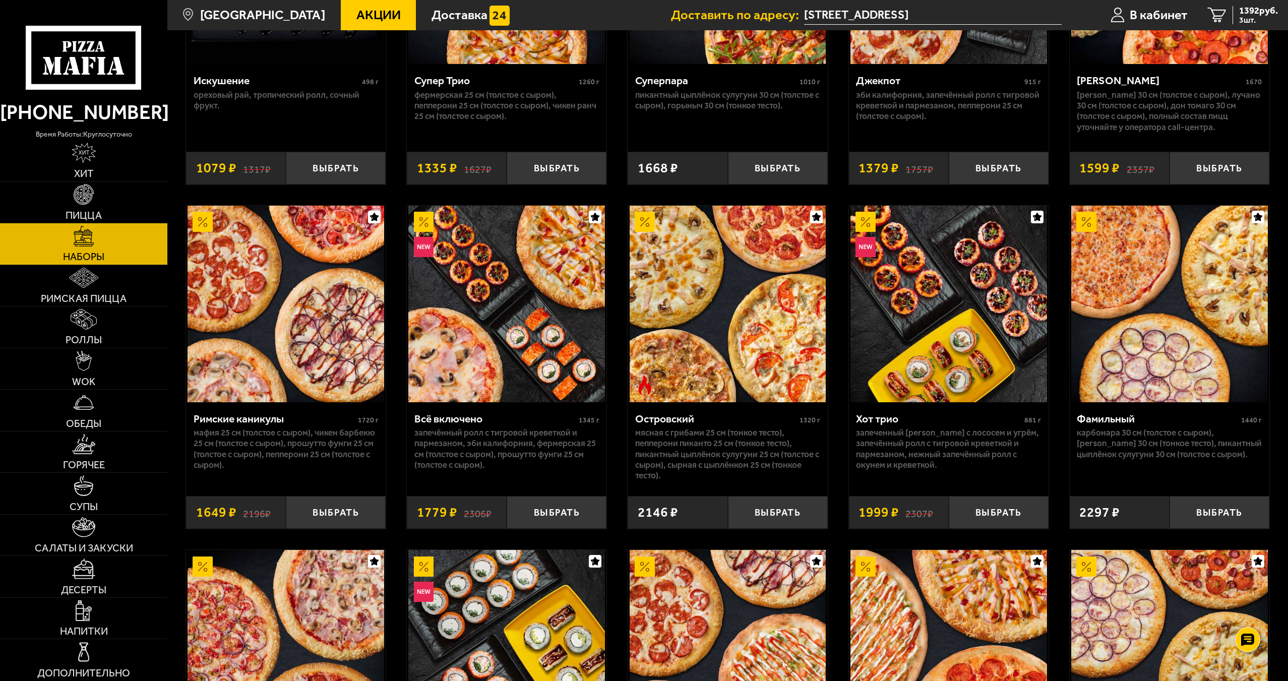
scroll to position [907, 0]
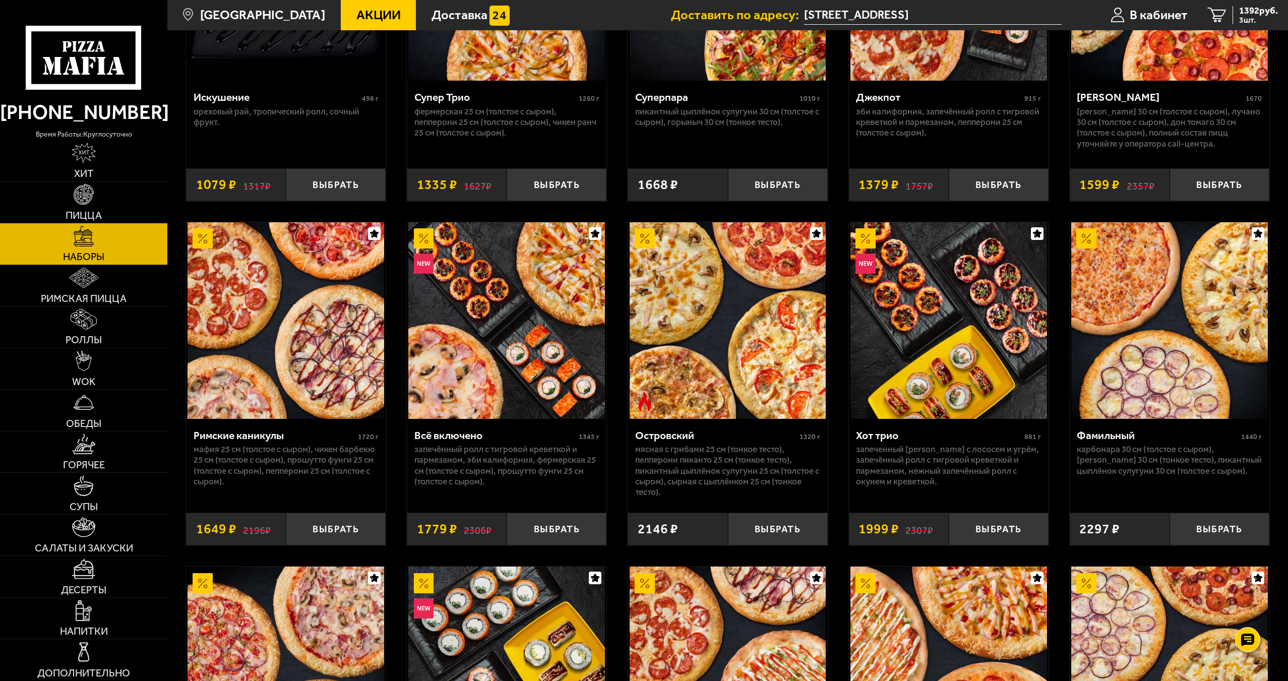
drag, startPoint x: 305, startPoint y: 303, endPoint x: 620, endPoint y: 228, distance: 323.9
drag, startPoint x: 625, startPoint y: 214, endPoint x: 614, endPoint y: 175, distance: 40.4
drag, startPoint x: 612, startPoint y: 175, endPoint x: 596, endPoint y: 169, distance: 17.9
drag, startPoint x: 596, startPoint y: 168, endPoint x: 1256, endPoint y: 0, distance: 681.4
